Goal: Check status: Check status

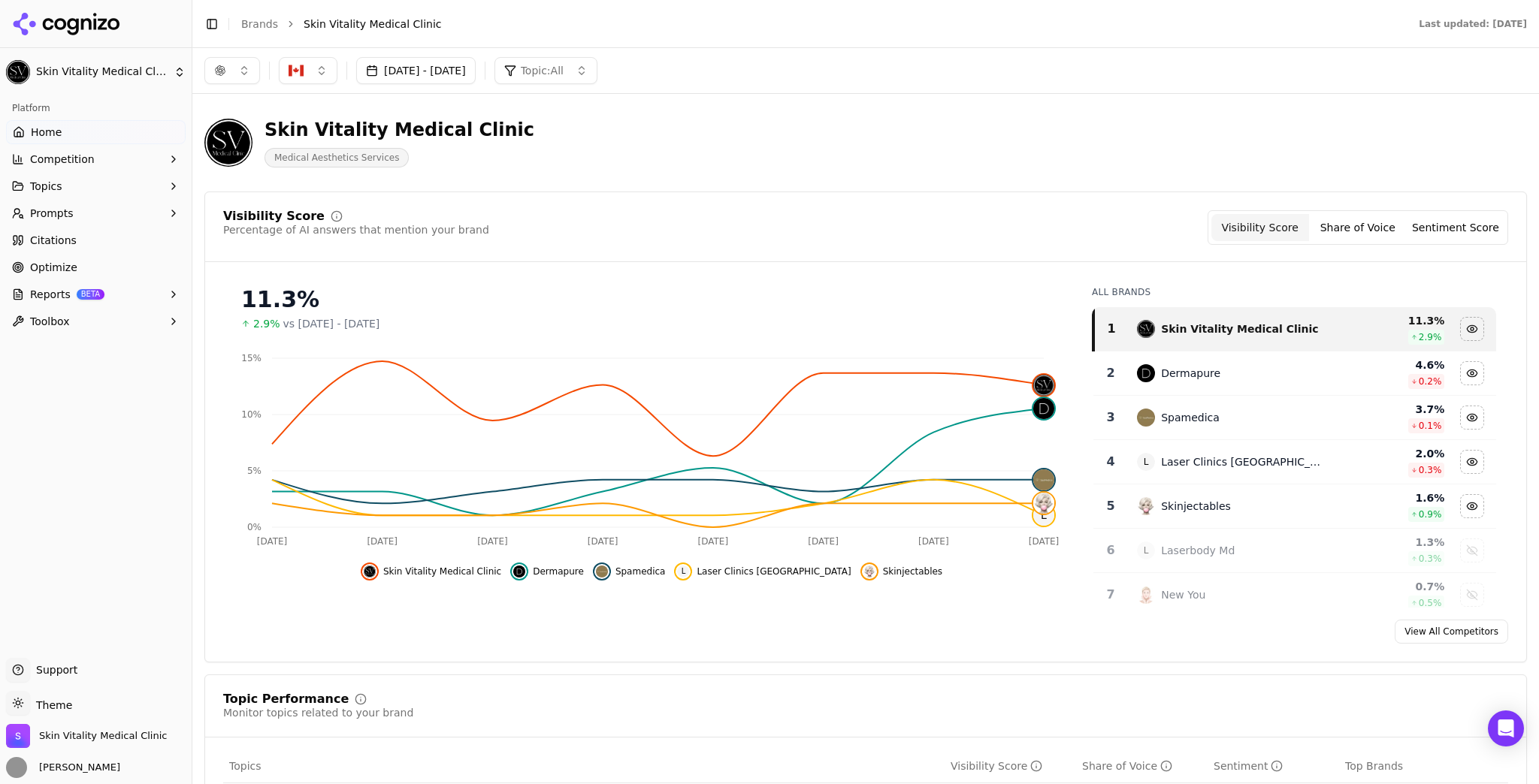
click at [476, 73] on button "Sep 22, 2025 - Sep 29, 2025" at bounding box center [416, 70] width 119 height 27
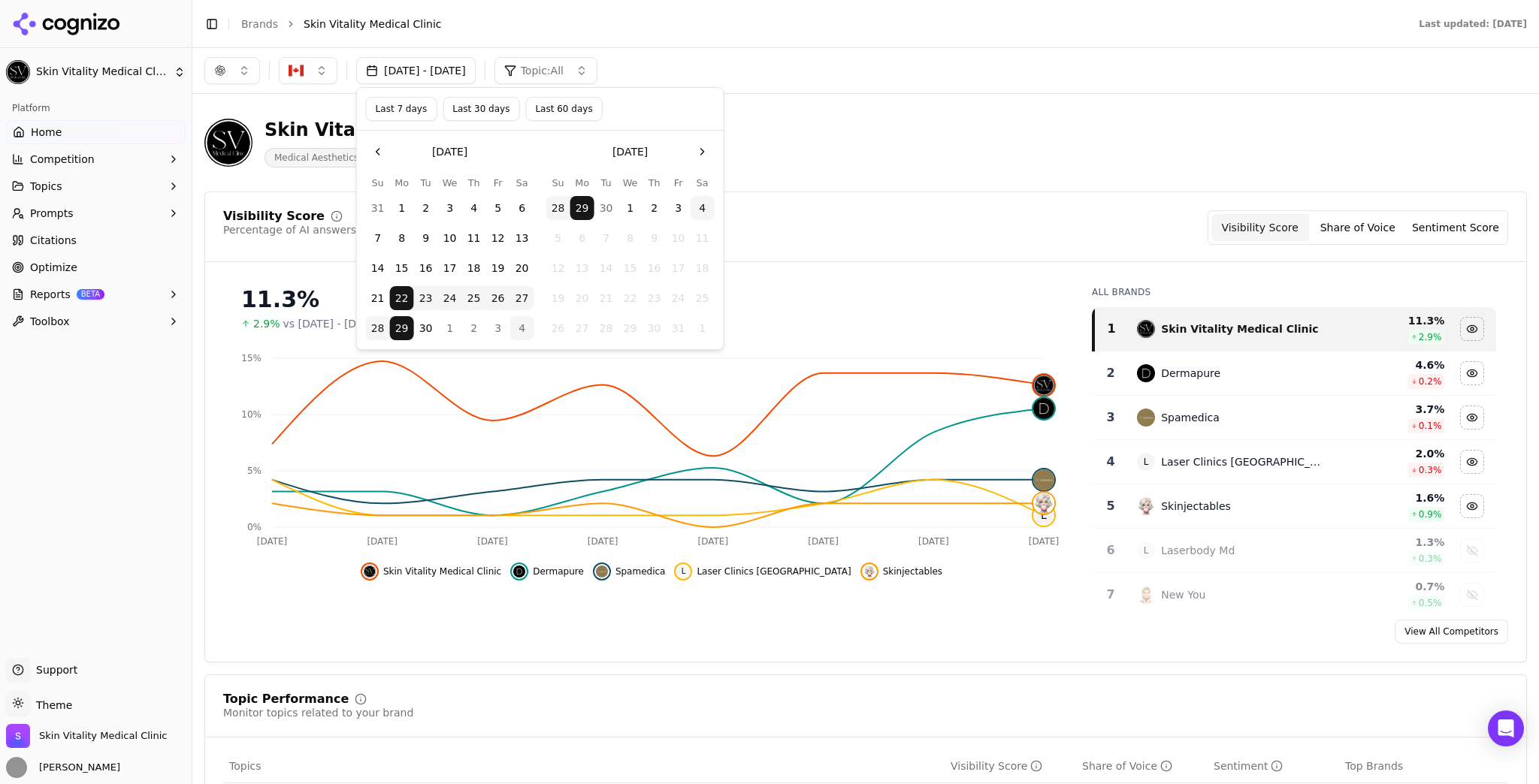
click at [394, 111] on button "Last 7 days" at bounding box center [402, 109] width 72 height 24
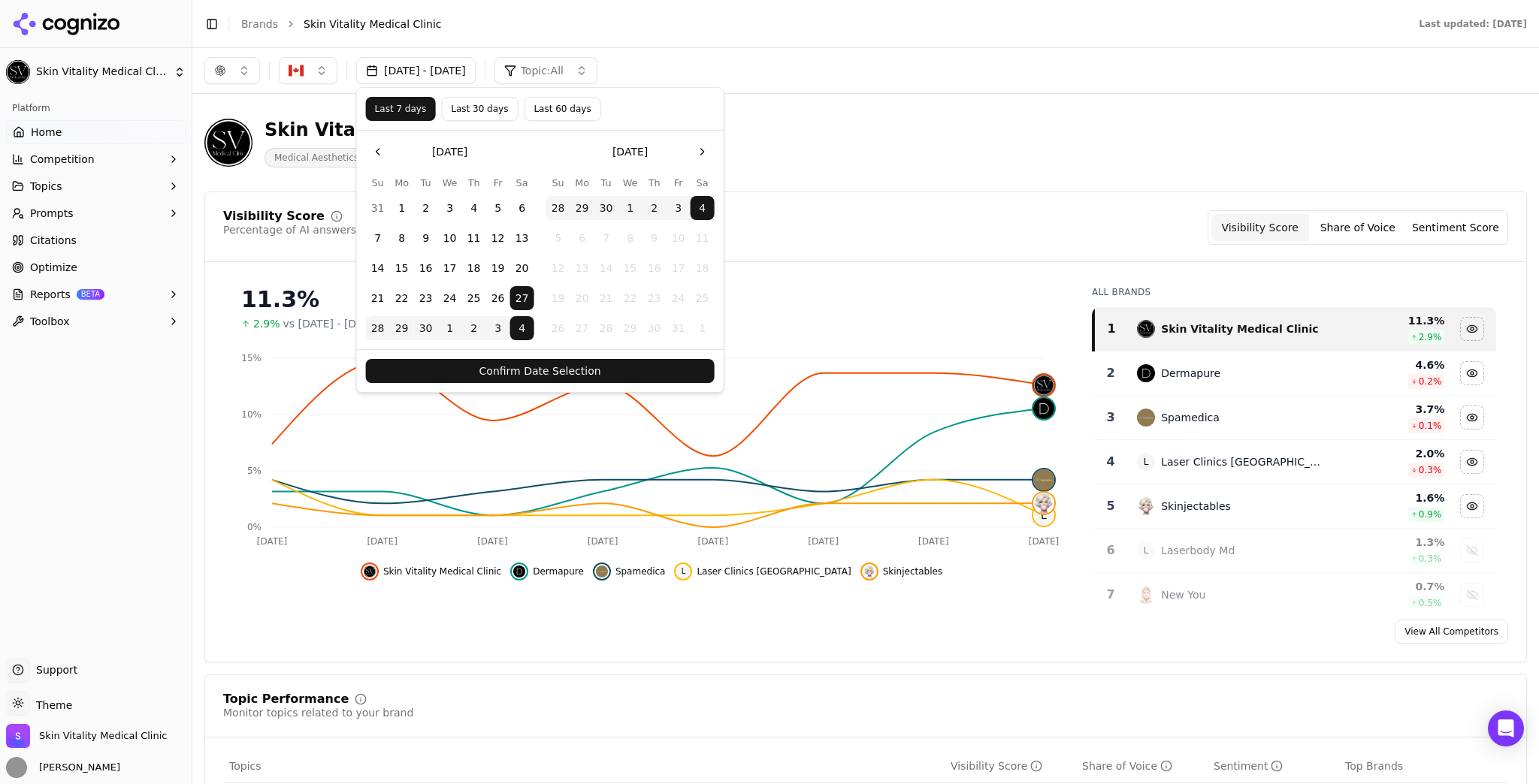
click at [601, 373] on button "Confirm Date Selection" at bounding box center [541, 371] width 349 height 24
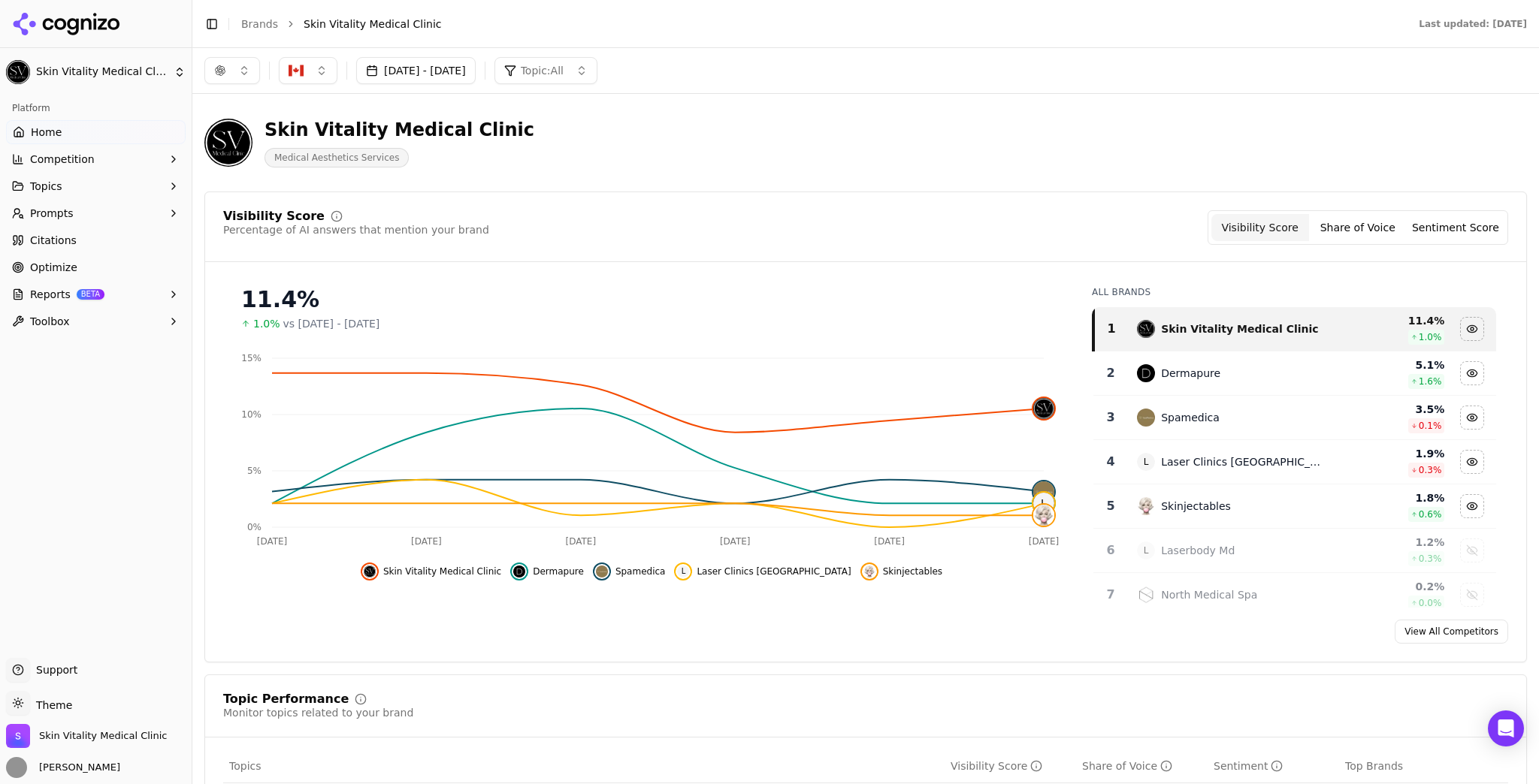
click at [428, 66] on button "Sep 27, 2025 - Oct 04, 2025" at bounding box center [416, 70] width 119 height 27
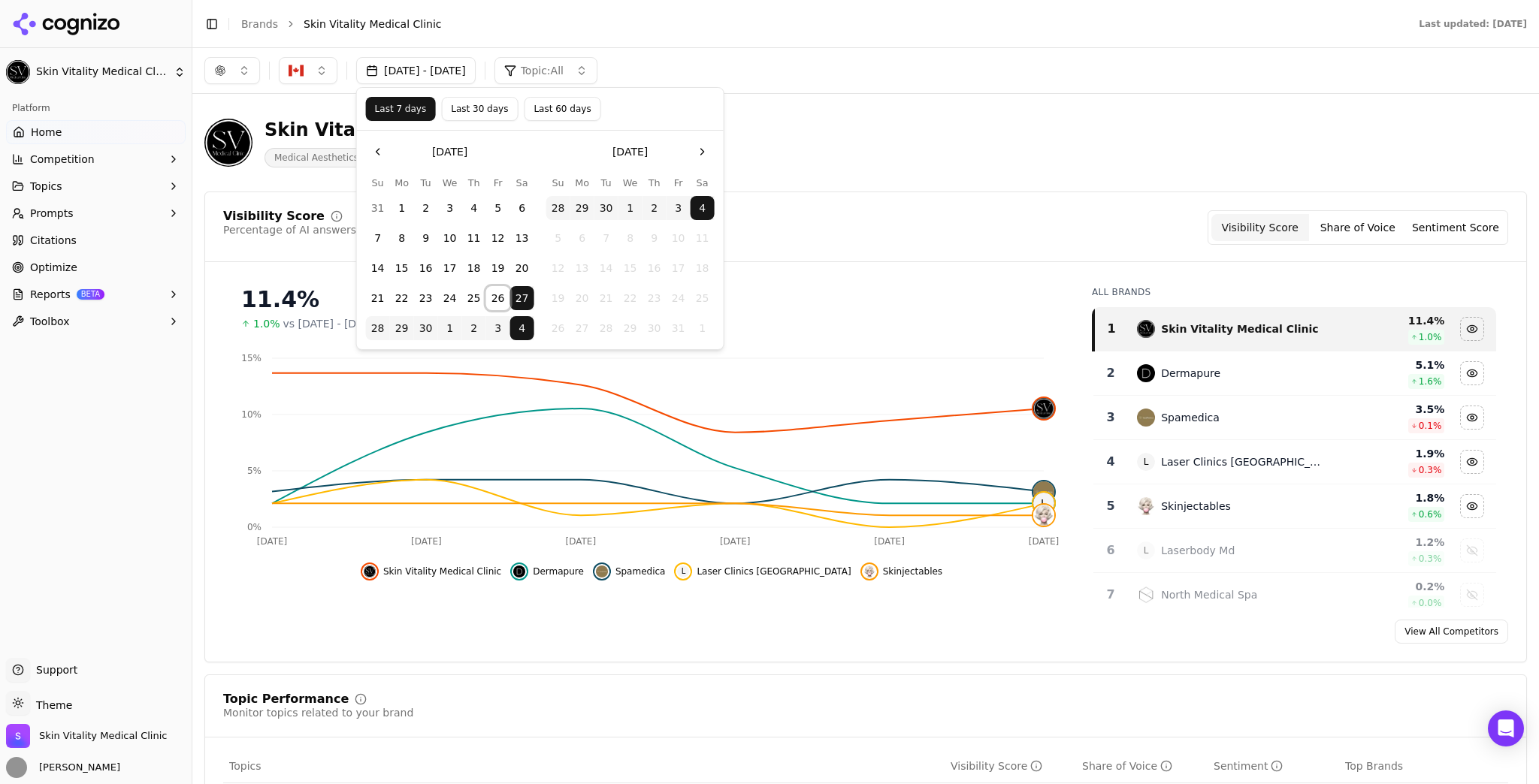
click at [502, 297] on button "26" at bounding box center [498, 298] width 24 height 24
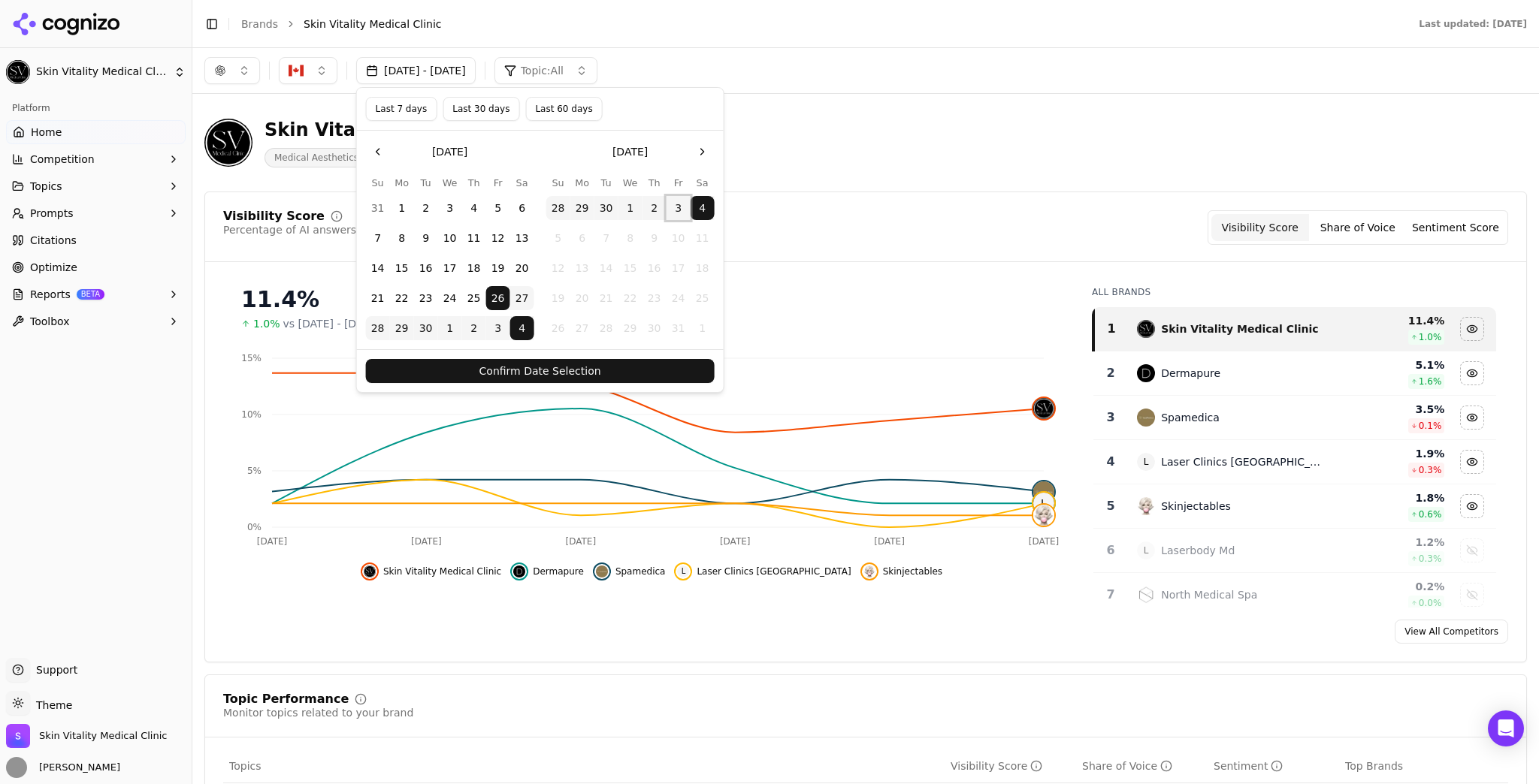
click at [677, 205] on button "3" at bounding box center [679, 208] width 24 height 24
click at [632, 359] on button "Confirm Date Selection" at bounding box center [541, 371] width 349 height 24
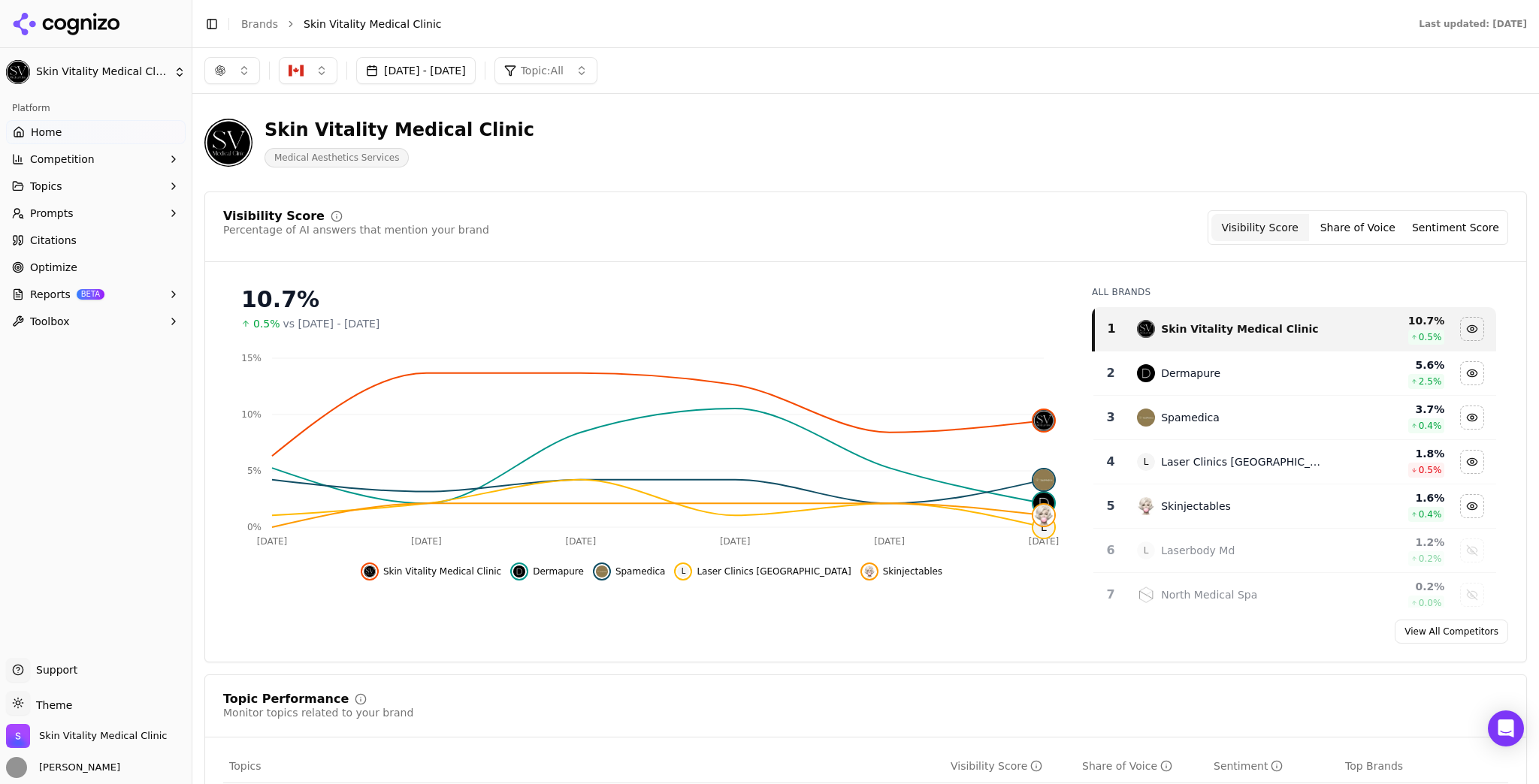
click at [466, 75] on button "Sep 26, 2025 - Oct 03, 2025" at bounding box center [416, 70] width 119 height 27
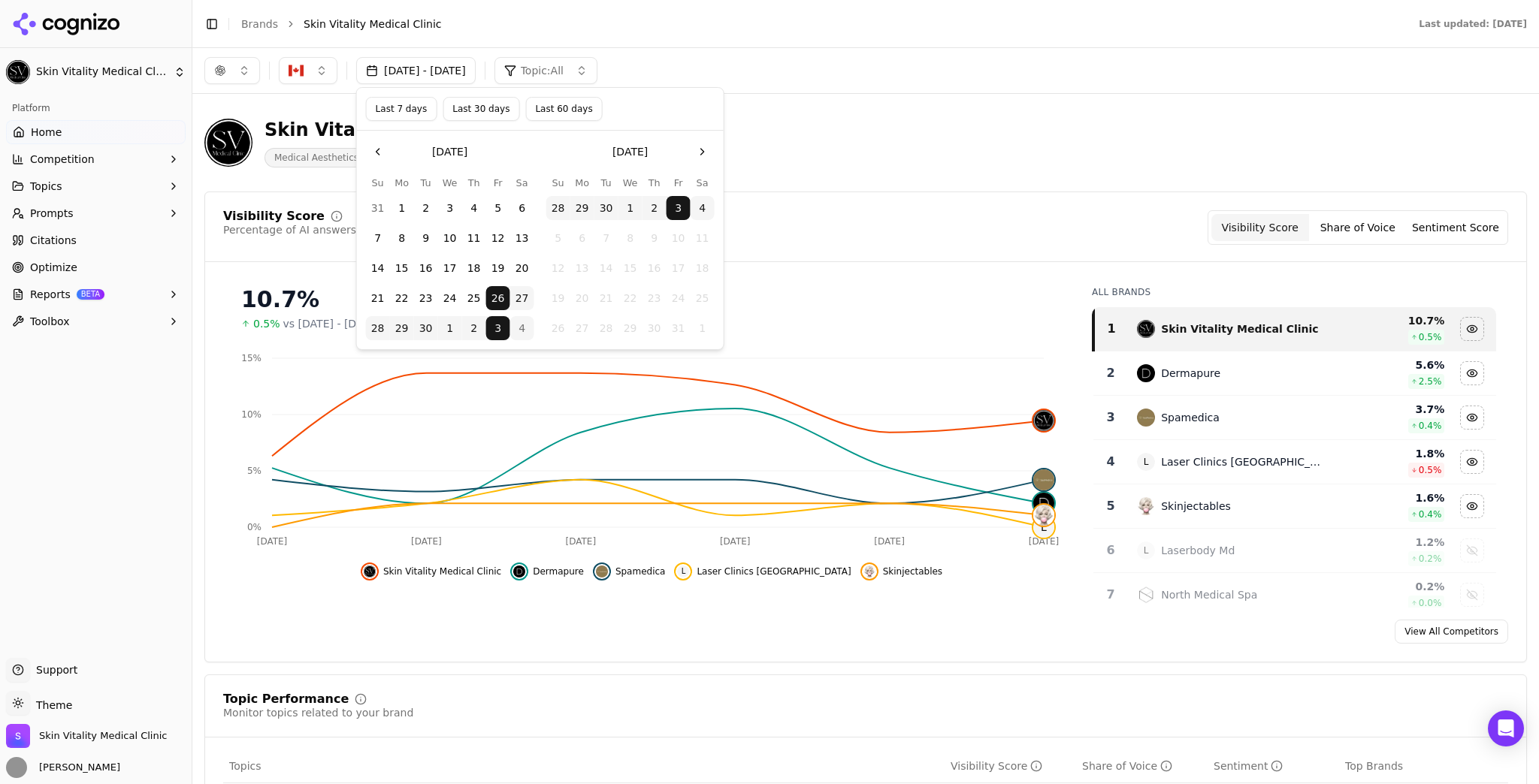
click at [406, 118] on button "Last 7 days" at bounding box center [402, 109] width 72 height 24
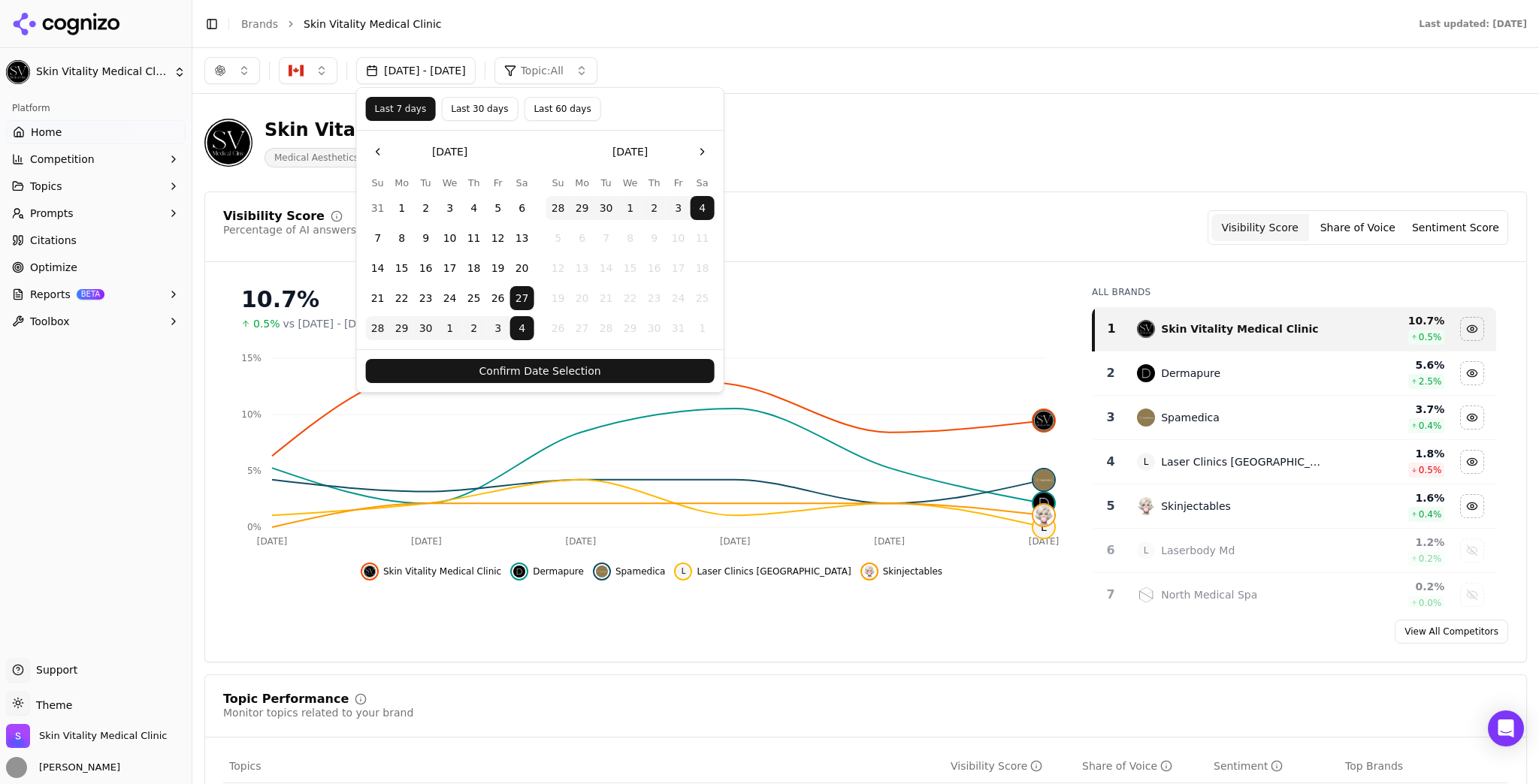
click at [632, 366] on button "Confirm Date Selection" at bounding box center [541, 371] width 349 height 24
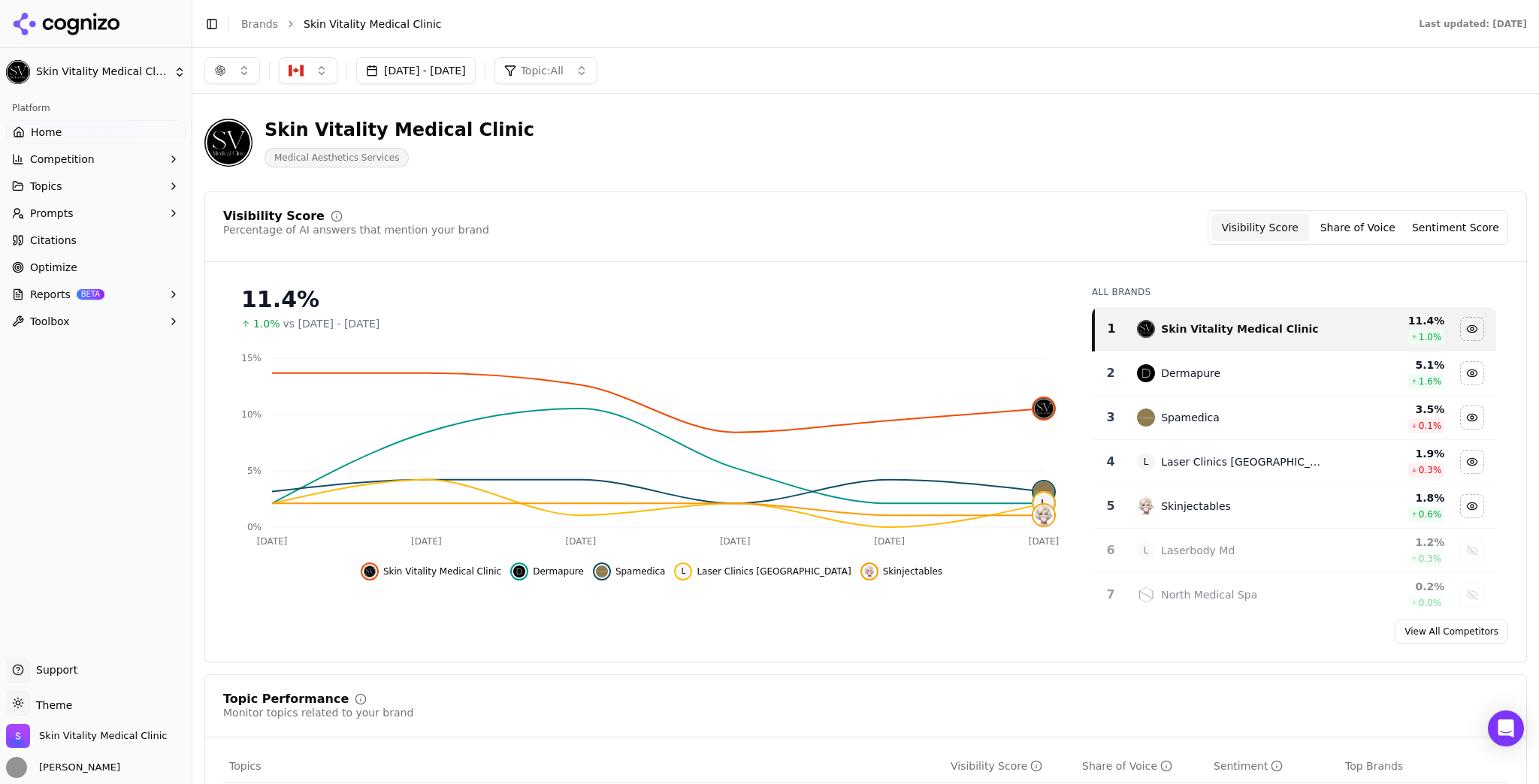
scroll to position [60, 0]
